Goal: Information Seeking & Learning: Find specific fact

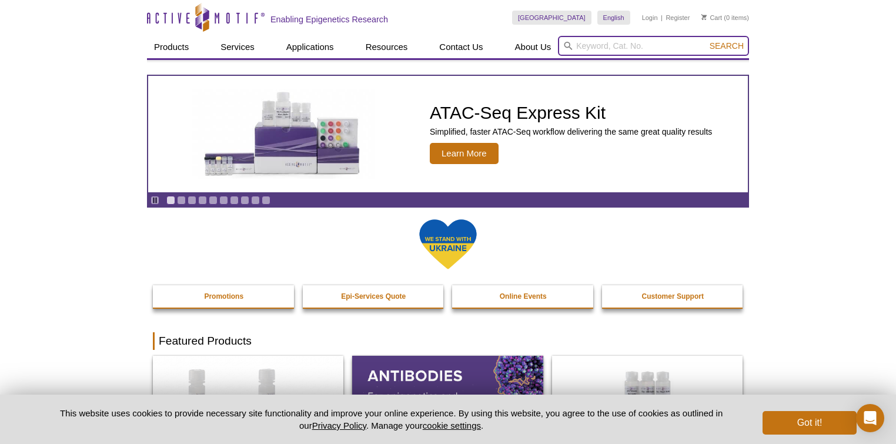
click at [639, 44] on input "search" at bounding box center [653, 46] width 191 height 20
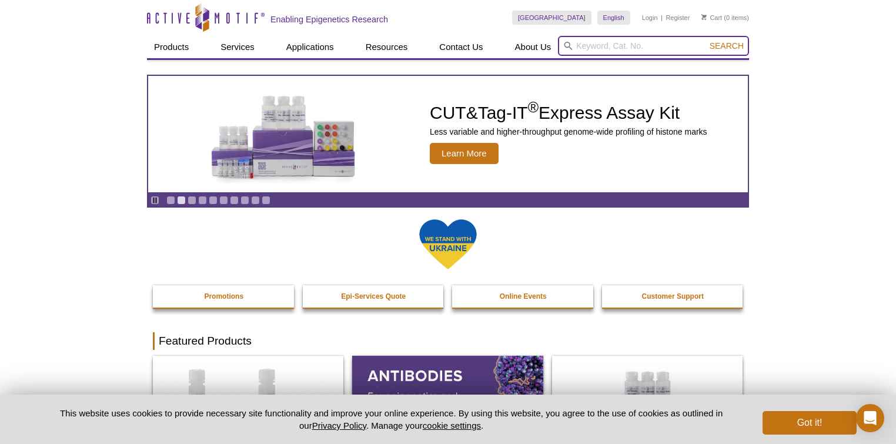
paste input "61509"
type input "61509"
click at [706, 41] on button "Search" at bounding box center [726, 46] width 41 height 11
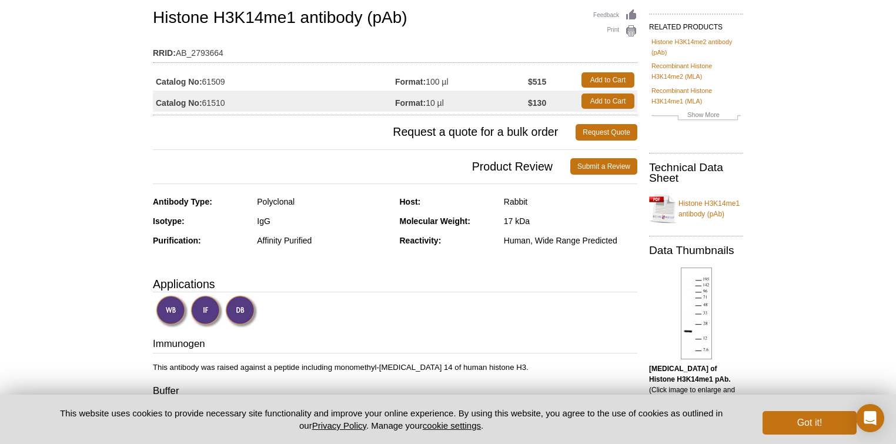
scroll to position [39, 0]
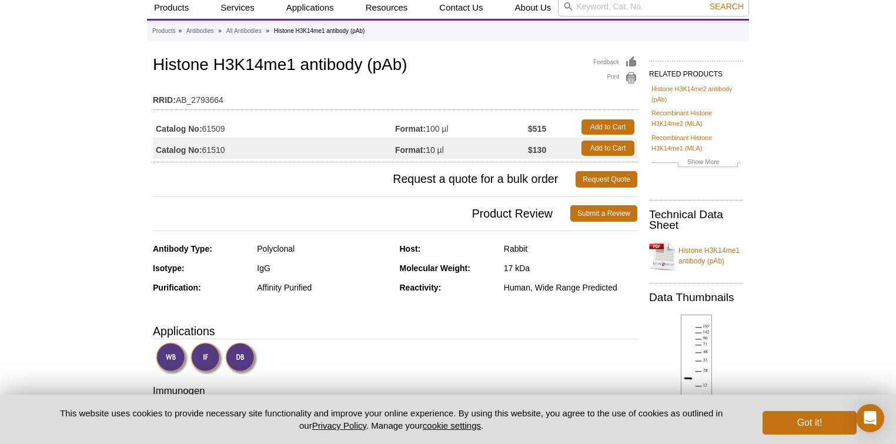
click at [213, 130] on td "Catalog No: 61509" at bounding box center [274, 126] width 242 height 21
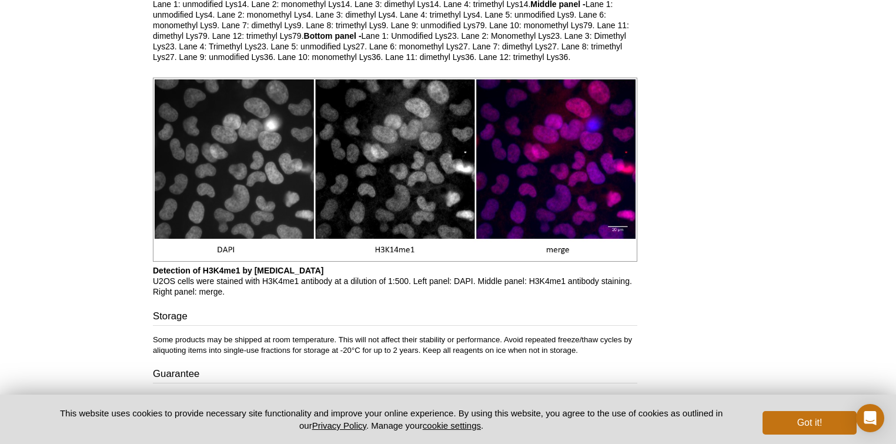
scroll to position [2063, 0]
